Goal: Find specific page/section: Find specific page/section

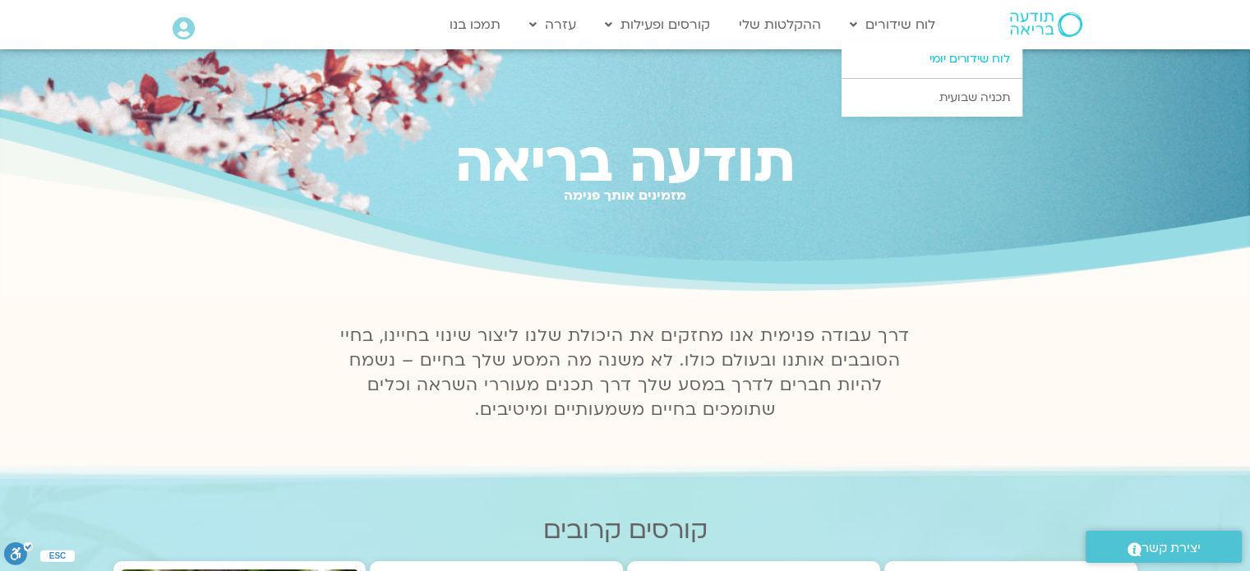
click at [944, 60] on link "לוח שידורים יומי" at bounding box center [931, 59] width 181 height 38
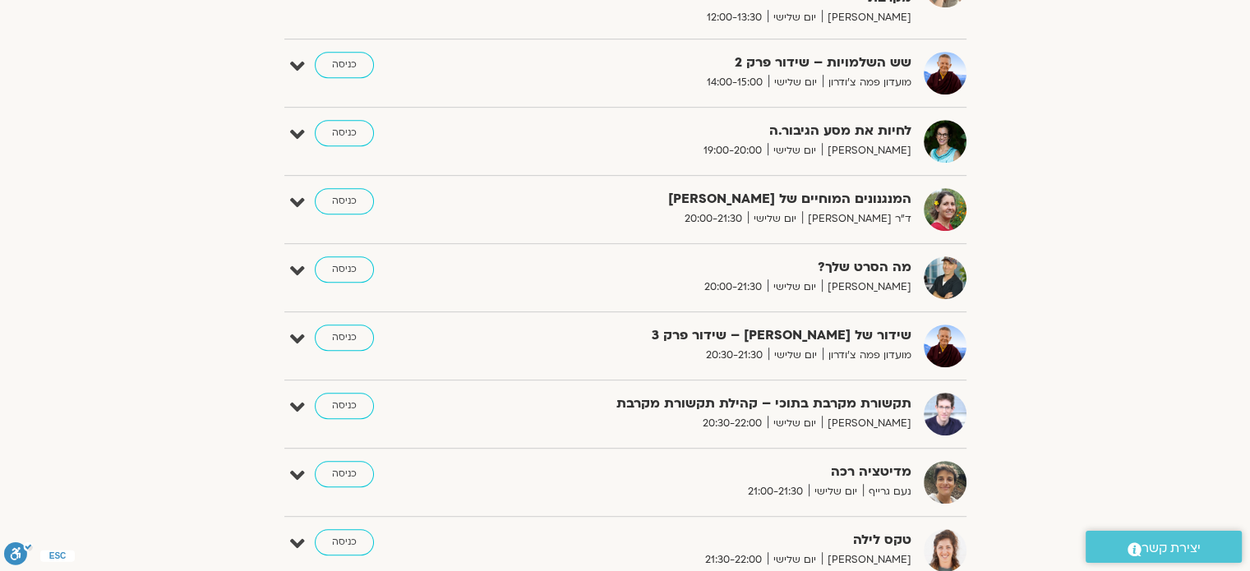
scroll to position [986, 0]
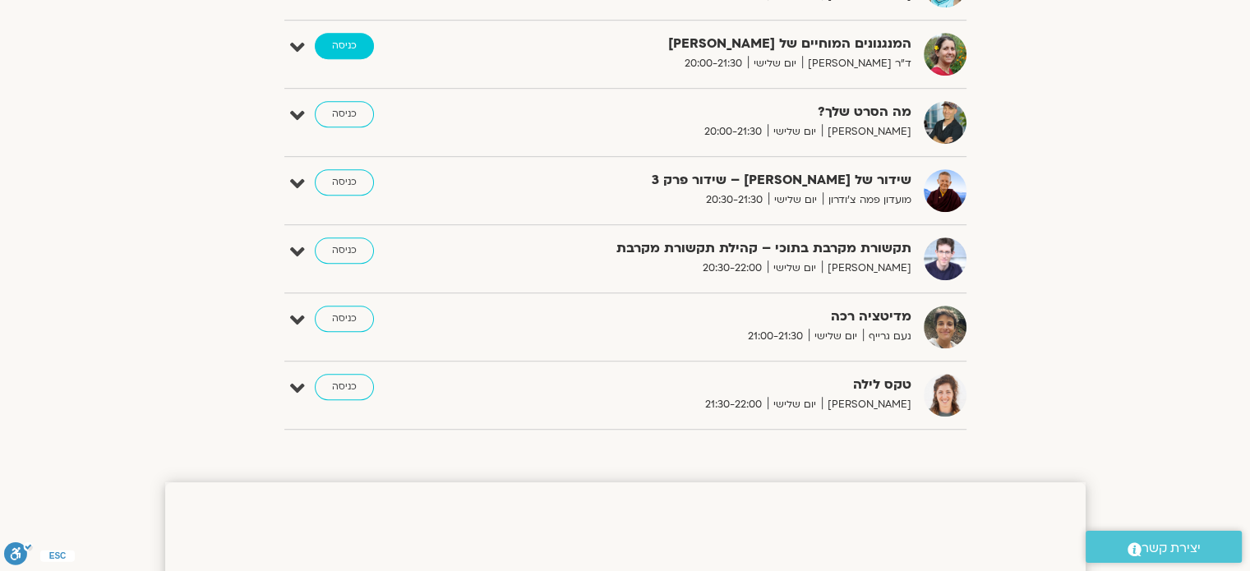
click at [339, 51] on link "כניסה" at bounding box center [344, 46] width 59 height 26
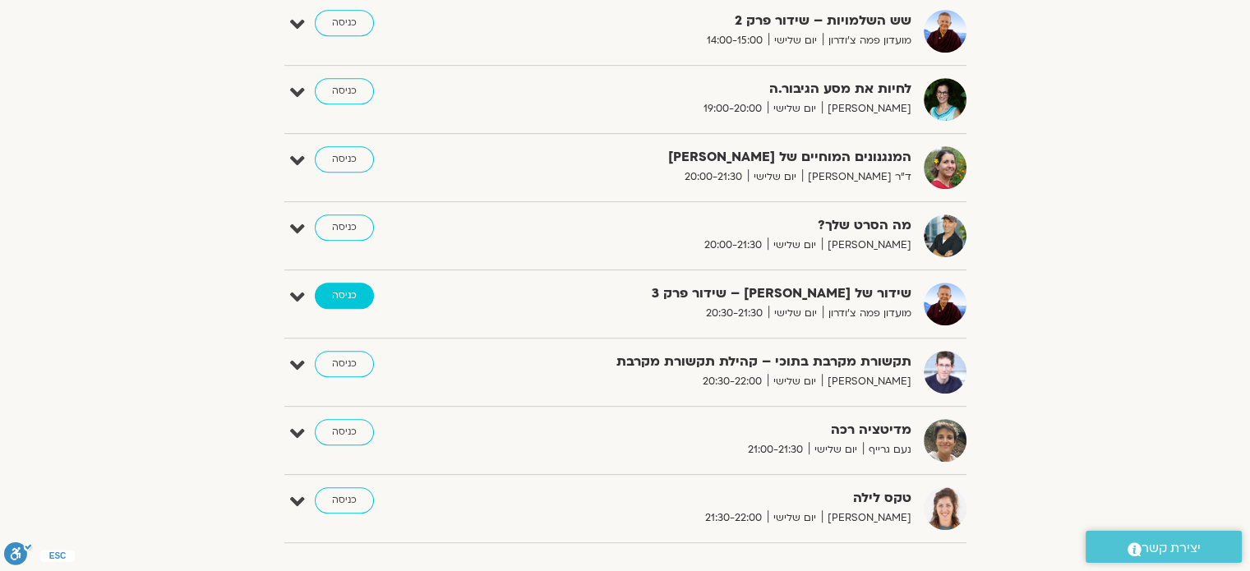
click at [325, 297] on link "כניסה" at bounding box center [344, 296] width 59 height 26
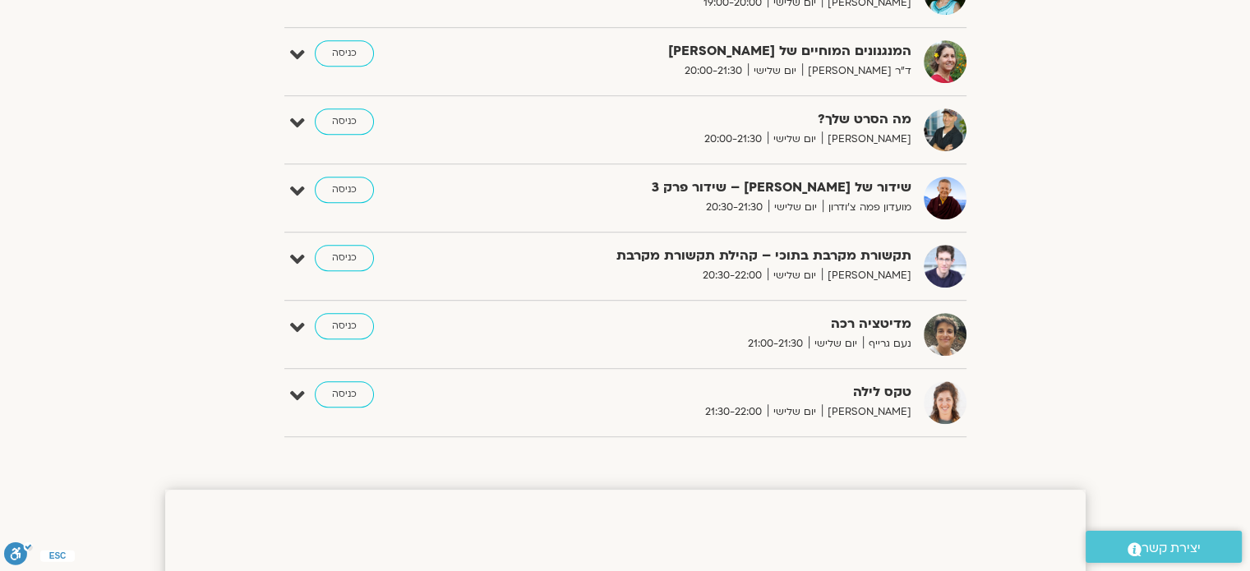
scroll to position [795, 0]
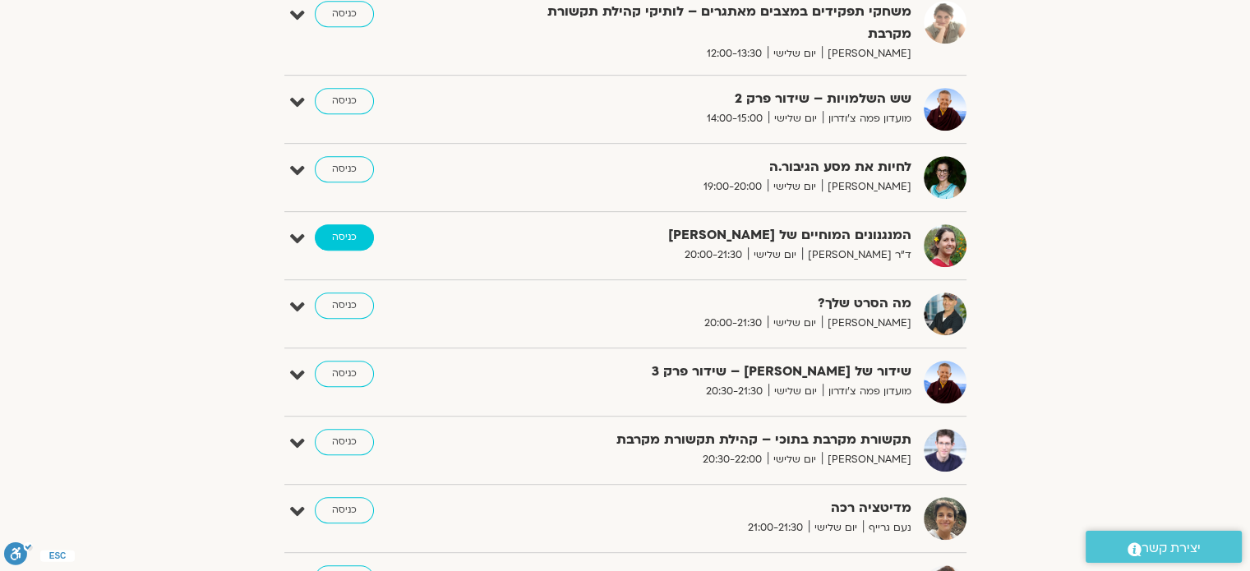
click at [340, 238] on link "כניסה" at bounding box center [344, 237] width 59 height 26
